Goal: Transaction & Acquisition: Purchase product/service

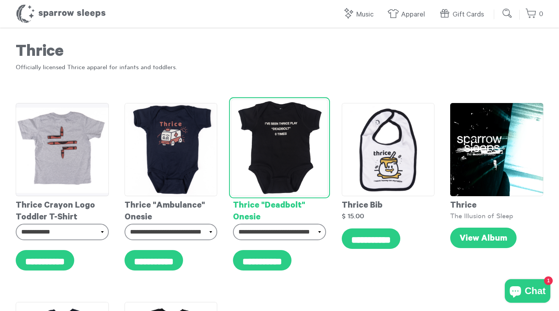
click at [256, 285] on div "**********" at bounding box center [279, 190] width 109 height 191
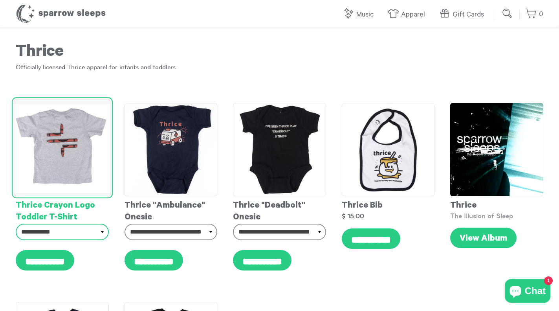
click at [89, 234] on select "**********" at bounding box center [62, 232] width 93 height 17
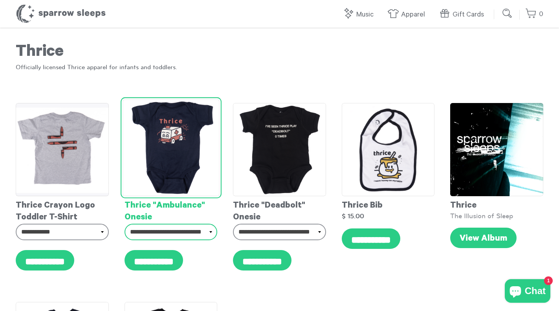
click at [198, 230] on select "**********" at bounding box center [171, 232] width 93 height 17
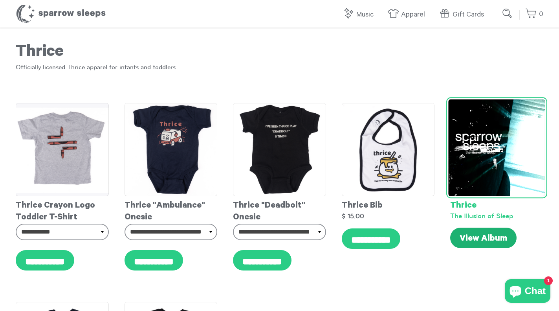
click at [496, 244] on link "View Album" at bounding box center [483, 238] width 66 height 20
